Goal: Check status: Check status

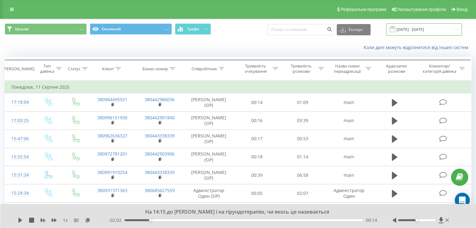
click at [406, 30] on input "11.08.2025 - 11.08.2025" at bounding box center [424, 29] width 76 height 12
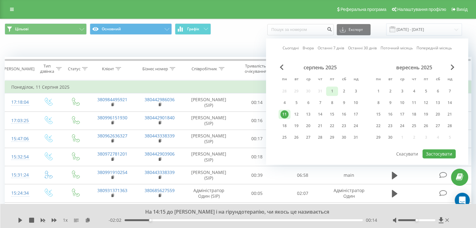
click at [330, 92] on div "1" at bounding box center [332, 91] width 8 height 8
click at [430, 150] on button "Застосувати" at bounding box center [438, 153] width 33 height 9
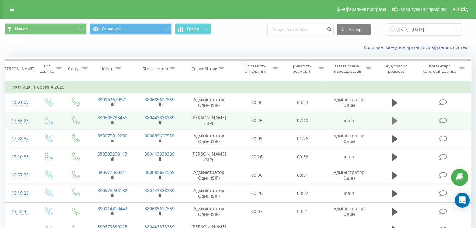
click at [391, 122] on icon at bounding box center [394, 121] width 6 height 9
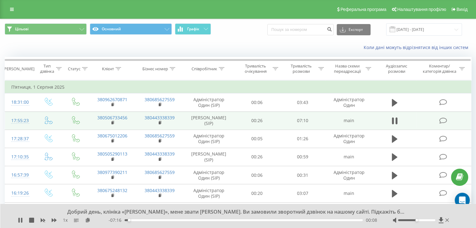
click at [17, 123] on div "17:55:23" at bounding box center [19, 121] width 17 height 12
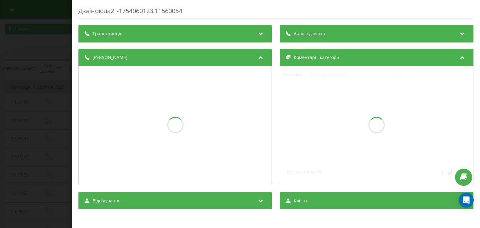
click at [408, 32] on div "Аналіз дзвінка" at bounding box center [377, 34] width 194 height 18
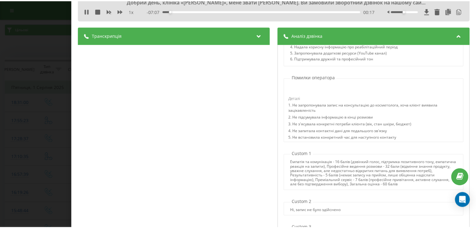
scroll to position [63, 0]
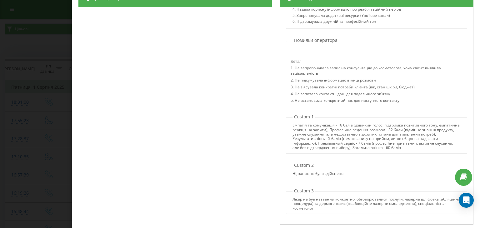
click at [50, 32] on div "Дзвінок : ua2_-1754060123.11560054 Добрий день, клініка «Ана Космо», мене звати…" at bounding box center [240, 114] width 480 height 228
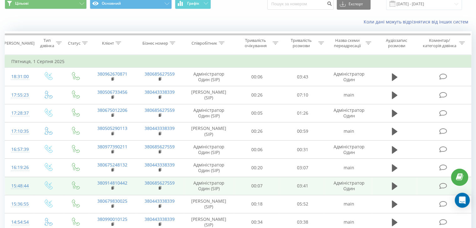
scroll to position [63, 0]
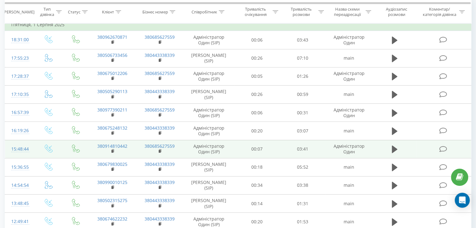
drag, startPoint x: 390, startPoint y: 158, endPoint x: 412, endPoint y: 156, distance: 22.3
click at [390, 154] on button at bounding box center [394, 149] width 9 height 9
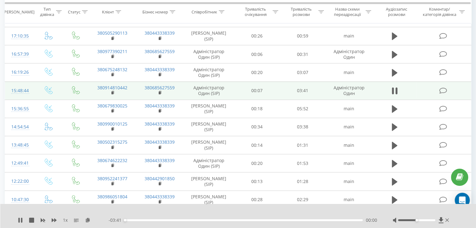
scroll to position [125, 0]
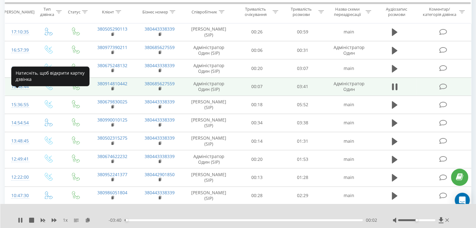
click at [23, 93] on div "15:48:44" at bounding box center [19, 87] width 17 height 12
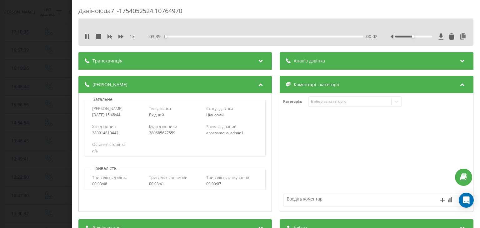
click at [334, 39] on div "- 03:39 00:02 00:02" at bounding box center [262, 36] width 229 height 6
click at [323, 61] on div "Аналіз дзвінка" at bounding box center [377, 61] width 194 height 18
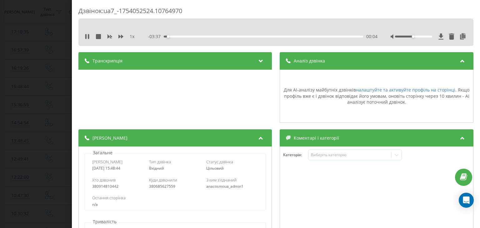
click at [44, 53] on div "Дзвінок : ua7_-1754052524.10764970 1 x - 03:37 00:04 00:04 Транскрипція Для AI-…" at bounding box center [240, 114] width 480 height 228
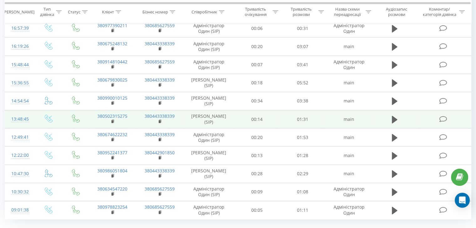
scroll to position [156, 0]
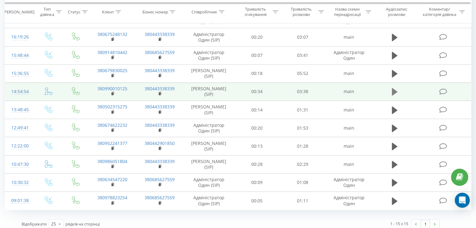
click at [392, 96] on icon at bounding box center [394, 92] width 6 height 8
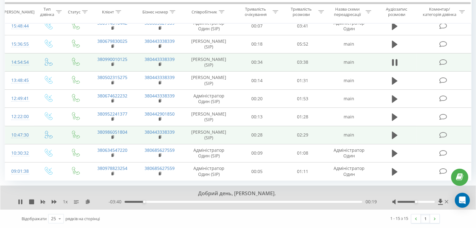
scroll to position [194, 0]
click at [394, 139] on icon at bounding box center [394, 136] width 6 height 8
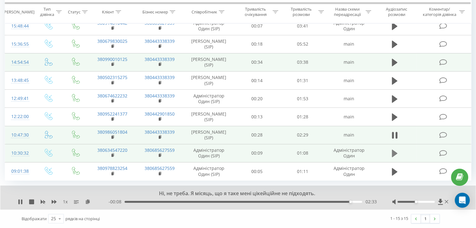
click at [392, 157] on icon at bounding box center [394, 154] width 6 height 8
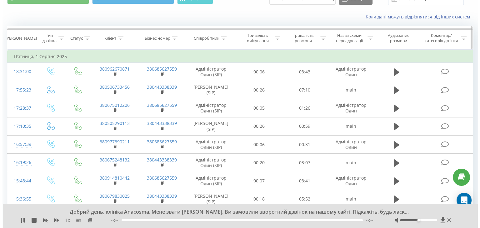
scroll to position [0, 0]
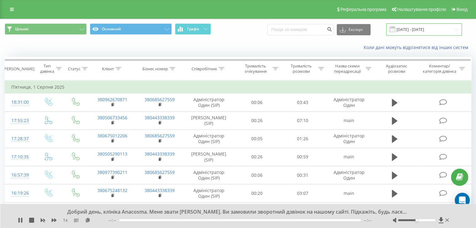
click at [406, 30] on input "01.08.2025 - 01.08.2025" at bounding box center [424, 29] width 76 height 12
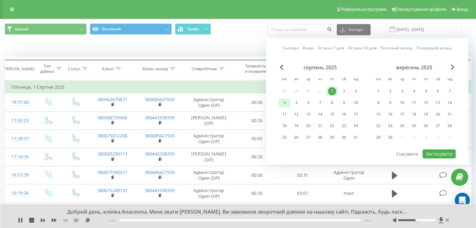
click at [285, 99] on div "4" at bounding box center [284, 103] width 8 height 8
click at [436, 149] on button "Застосувати" at bounding box center [438, 153] width 33 height 9
type input "[DATE] - [DATE]"
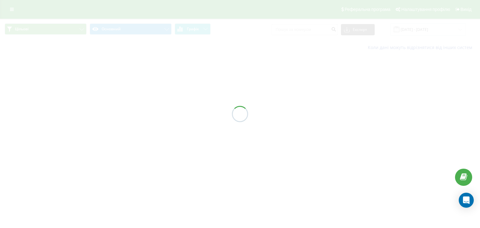
click at [313, 108] on div at bounding box center [240, 114] width 480 height 228
